Goal: Navigation & Orientation: Find specific page/section

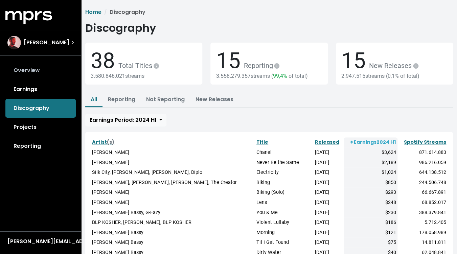
click at [38, 70] on link "Overview" at bounding box center [40, 70] width 70 height 19
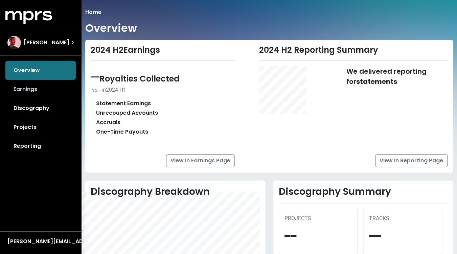
click at [37, 84] on link "Earnings" at bounding box center [40, 89] width 70 height 19
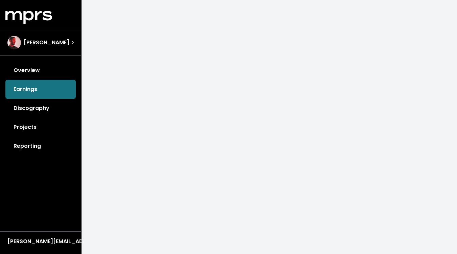
click at [35, 90] on div "Overview Earnings Discography Projects Reporting" at bounding box center [40, 108] width 81 height 95
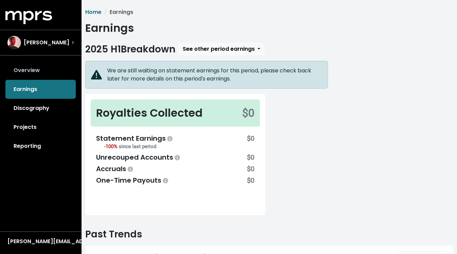
click at [44, 73] on link "Overview" at bounding box center [40, 70] width 70 height 19
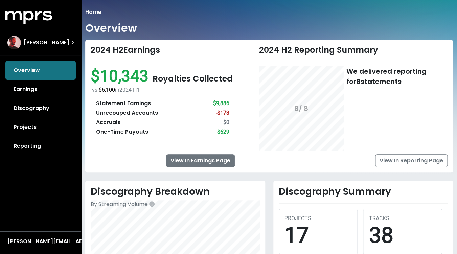
click at [184, 160] on link "View In Earnings Page" at bounding box center [200, 160] width 69 height 13
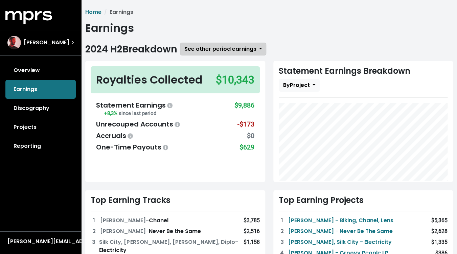
click at [221, 50] on span "See other period earnings" at bounding box center [221, 49] width 72 height 8
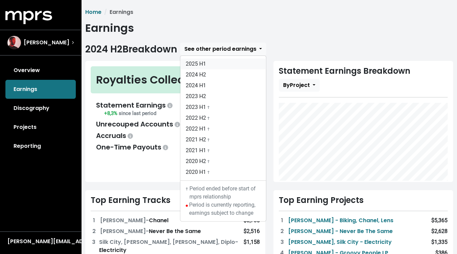
click at [215, 65] on link "2025 H1" at bounding box center [223, 64] width 86 height 11
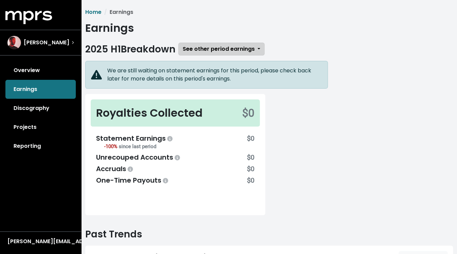
click at [219, 50] on span "See other period earnings" at bounding box center [219, 49] width 72 height 8
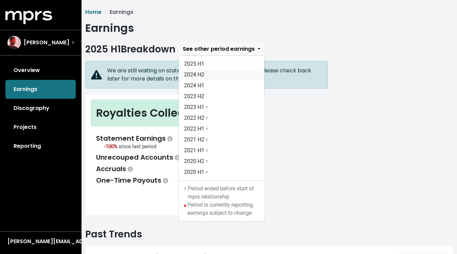
click at [212, 76] on link "2024 H2" at bounding box center [222, 74] width 86 height 11
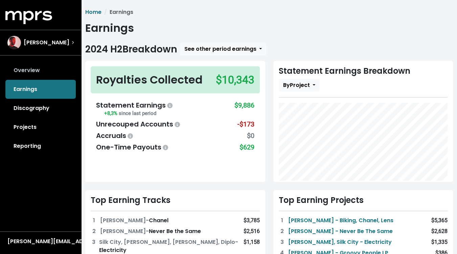
click at [35, 75] on link "Overview" at bounding box center [40, 70] width 70 height 19
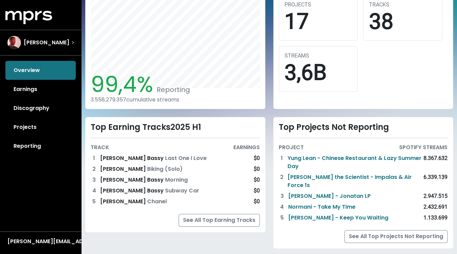
scroll to position [219, 0]
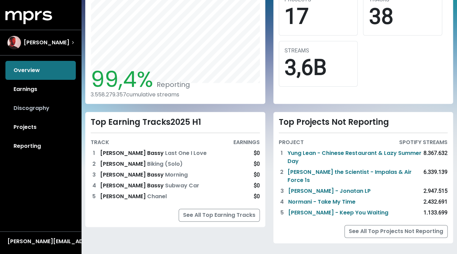
click at [39, 113] on link "Discography" at bounding box center [40, 108] width 70 height 19
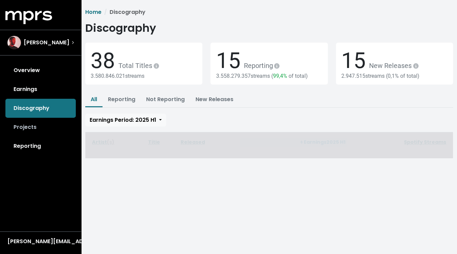
click at [36, 129] on link "Projects" at bounding box center [40, 127] width 70 height 19
